Goal: Information Seeking & Learning: Learn about a topic

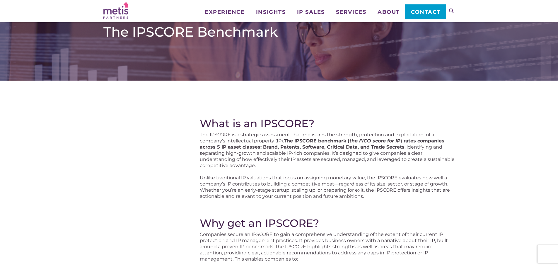
scroll to position [29, 0]
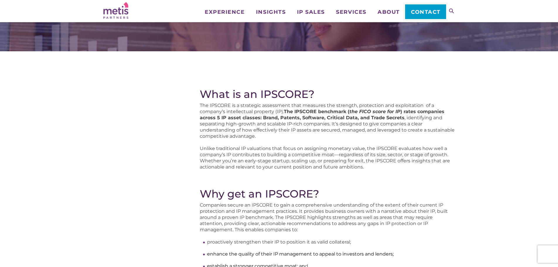
click at [293, 120] on strong "The IPSCORE benchmark ( the FICO score for IP ) rates companies across 5 IP ass…" at bounding box center [322, 115] width 245 height 12
drag, startPoint x: 350, startPoint y: 111, endPoint x: 401, endPoint y: 113, distance: 51.9
click at [401, 113] on strong "The IPSCORE benchmark ( the FICO score for IP ) rates companies across 5 IP ass…" at bounding box center [322, 115] width 245 height 12
click at [406, 123] on p "The IPSCORE is a strategic assessment that measures the strength, protection an…" at bounding box center [327, 120] width 255 height 37
click at [266, 134] on p "The IPSCORE is a strategic assessment that measures the strength, protection an…" at bounding box center [327, 120] width 255 height 37
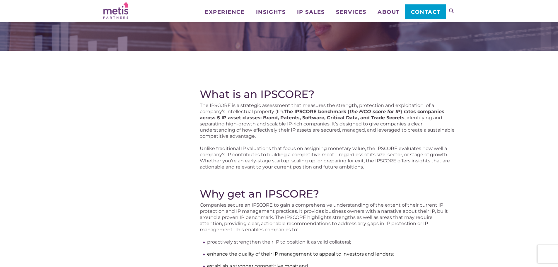
click at [382, 125] on p "The IPSCORE is a strategic assessment that measures the strength, protection an…" at bounding box center [327, 120] width 255 height 37
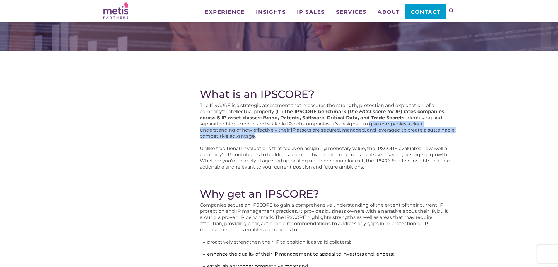
drag, startPoint x: 255, startPoint y: 136, endPoint x: 370, endPoint y: 123, distance: 115.9
click at [370, 123] on p "The IPSCORE is a strategic assessment that measures the strength, protection an…" at bounding box center [327, 120] width 255 height 37
copy p "give companies a clear understanding of how effectively their IP assets are sec…"
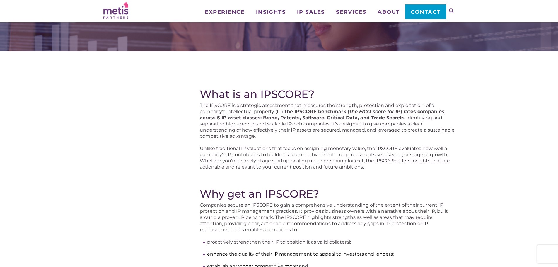
click at [314, 114] on strong "The IPSCORE benchmark ( the FICO score for IP ) rates companies across 5 IP ass…" at bounding box center [322, 115] width 245 height 12
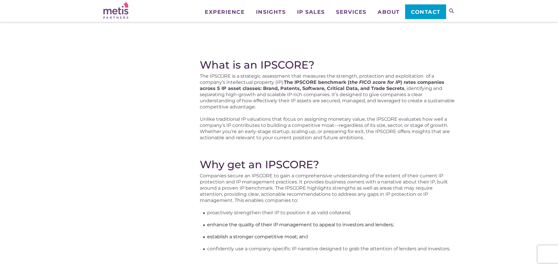
click at [221, 180] on p "Companies secure an IPSCORE to gain a comprehensive understanding of the extent…" at bounding box center [327, 188] width 255 height 31
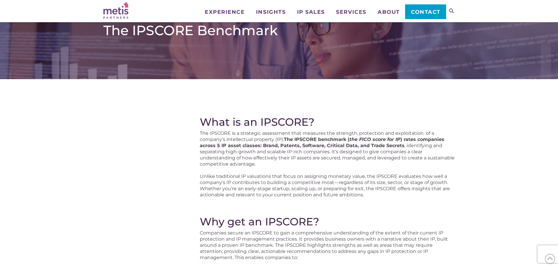
scroll to position [0, 0]
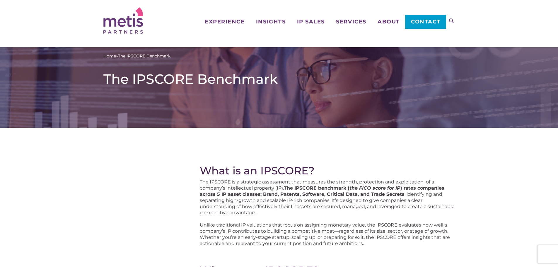
drag, startPoint x: 462, startPoint y: 188, endPoint x: 412, endPoint y: 201, distance: 52.4
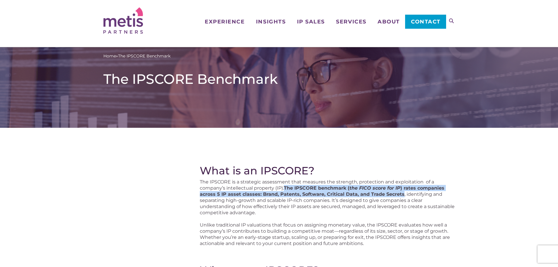
drag, startPoint x: 401, startPoint y: 194, endPoint x: 286, endPoint y: 188, distance: 115.3
click at [286, 188] on strong "The IPSCORE benchmark ( the FICO score for IP ) rates companies across 5 IP ass…" at bounding box center [322, 191] width 245 height 12
copy strong "The IPSCORE benchmark ( the FICO score for IP ) rates companies across 5 IP ass…"
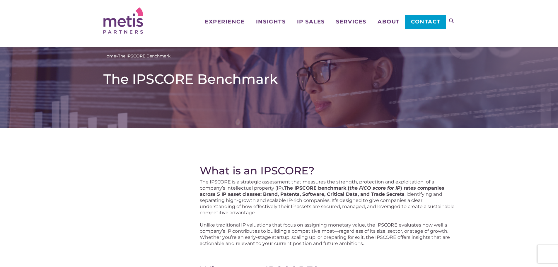
drag, startPoint x: 292, startPoint y: 172, endPoint x: 341, endPoint y: 189, distance: 51.8
click at [292, 172] on h2 "What is an IPSCORE?" at bounding box center [327, 170] width 255 height 12
click at [308, 210] on p "The IPSCORE is a strategic assessment that measures the strength, protection an…" at bounding box center [327, 197] width 255 height 37
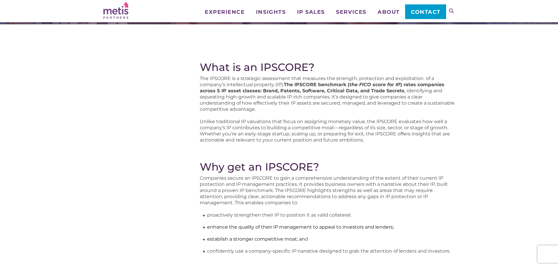
scroll to position [59, 0]
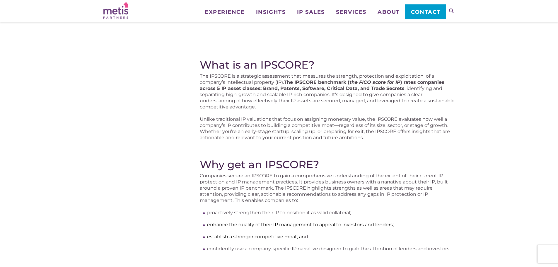
click at [206, 118] on p "Unlike traditional IP valuations that focus on assigning monetary value, the IP…" at bounding box center [327, 128] width 255 height 25
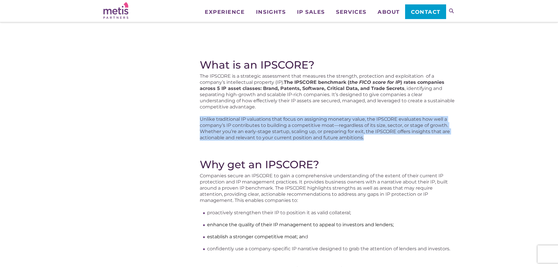
drag, startPoint x: 201, startPoint y: 119, endPoint x: 385, endPoint y: 139, distance: 185.1
click at [385, 139] on p "Unlike traditional IP valuations that focus on assigning monetary value, the IP…" at bounding box center [327, 128] width 255 height 25
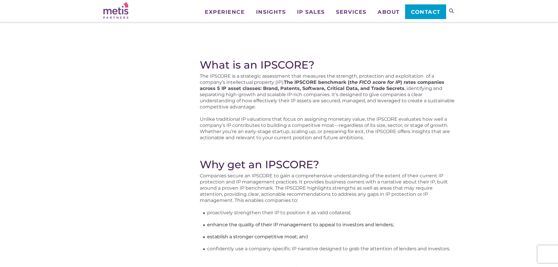
click at [391, 146] on div "What is an IPSCORE? The IPSCORE is a strategic assessment that measures the str…" at bounding box center [327, 258] width 255 height 398
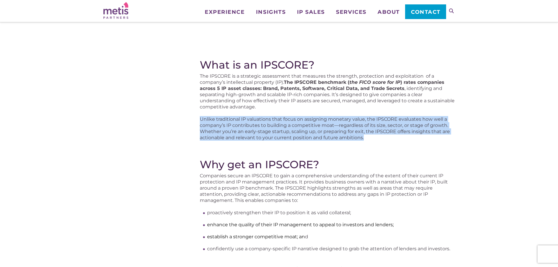
drag, startPoint x: 366, startPoint y: 138, endPoint x: 196, endPoint y: 120, distance: 170.5
click at [196, 120] on div "What is an IPSCORE? The IPSCORE is a strategic assessment that measures the str…" at bounding box center [279, 264] width 352 height 485
copy p "Unlike traditional IP valuations that focus on assigning monetary value, the IP…"
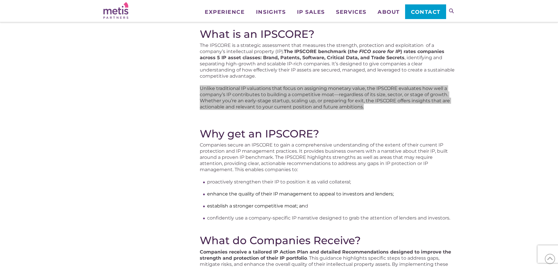
scroll to position [146, 0]
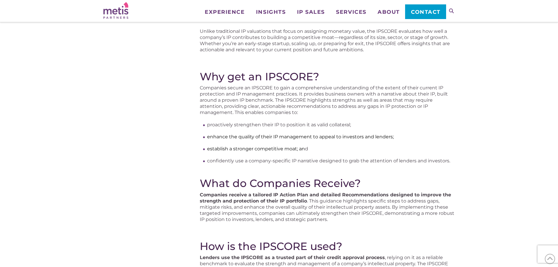
click at [208, 191] on div "What is an IPSCORE? The IPSCORE is a strategic assessment that measures the str…" at bounding box center [327, 170] width 255 height 398
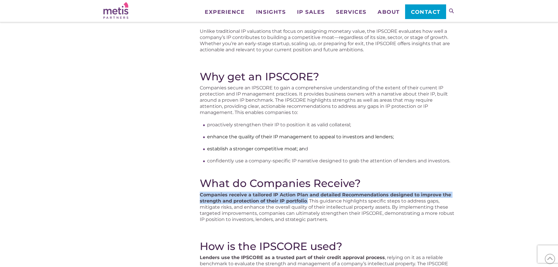
drag, startPoint x: 200, startPoint y: 193, endPoint x: 308, endPoint y: 201, distance: 109.0
click at [308, 201] on div "What is an IPSCORE? The IPSCORE is a strategic assessment that measures the str…" at bounding box center [279, 176] width 352 height 485
copy p "Companies receive a tailored IP Action Plan and detailed Recommendations design…"
